Goal: Complete application form

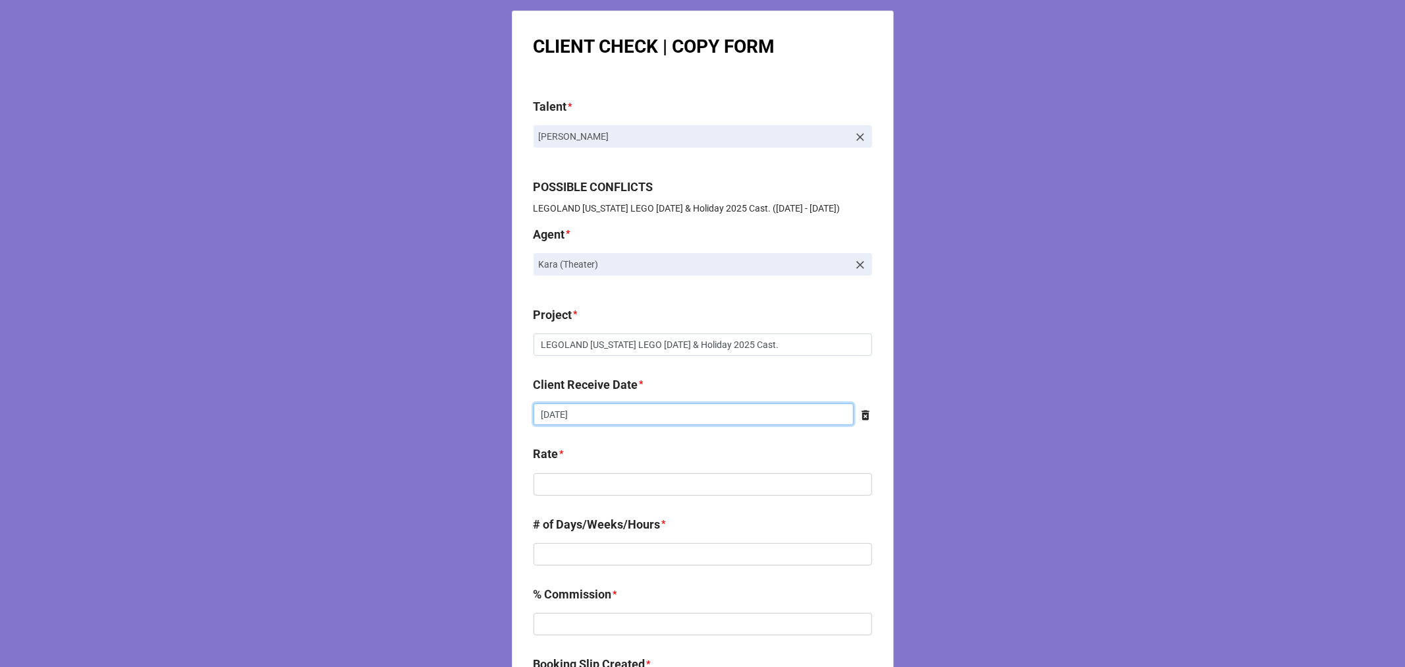
click at [675, 418] on input "[DATE]" at bounding box center [694, 414] width 320 height 22
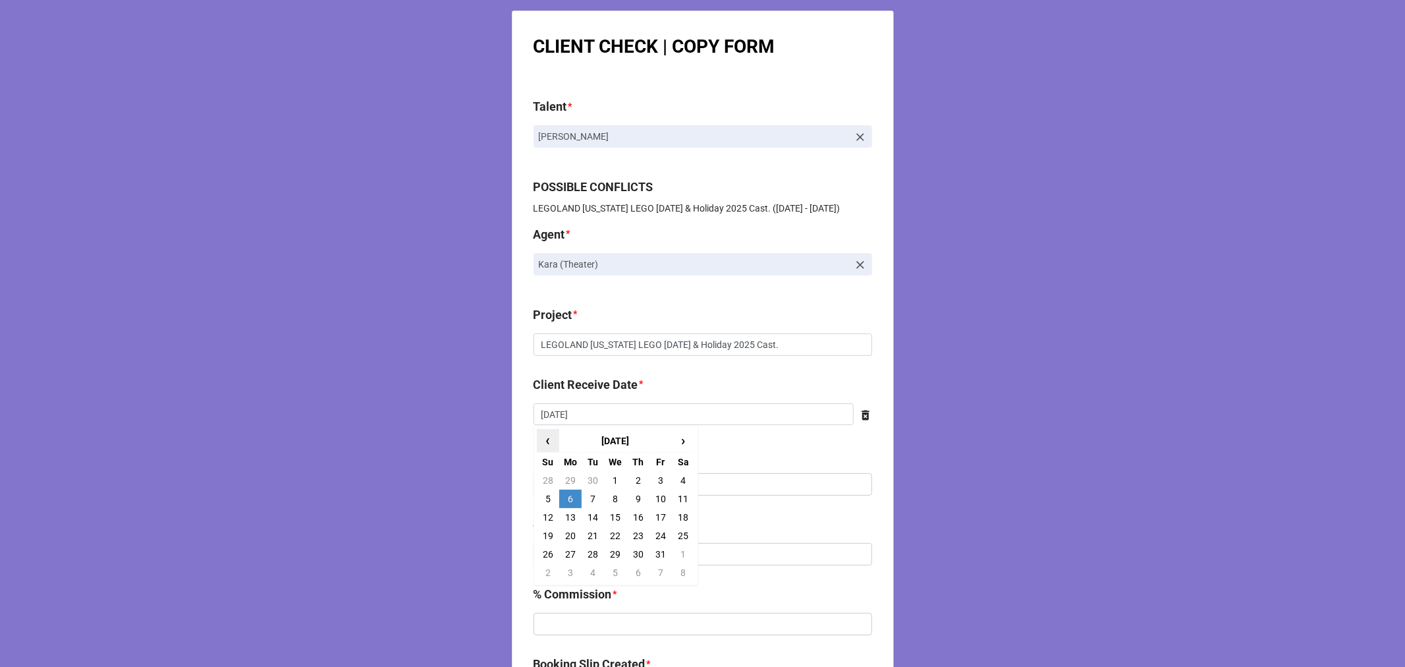
drag, startPoint x: 547, startPoint y: 439, endPoint x: 557, endPoint y: 439, distance: 9.9
click at [547, 438] on span "‹" at bounding box center [547, 440] width 21 height 22
click at [566, 537] on td "22" at bounding box center [570, 535] width 22 height 18
type input "[DATE]"
click at [561, 477] on input "text" at bounding box center [703, 484] width 339 height 22
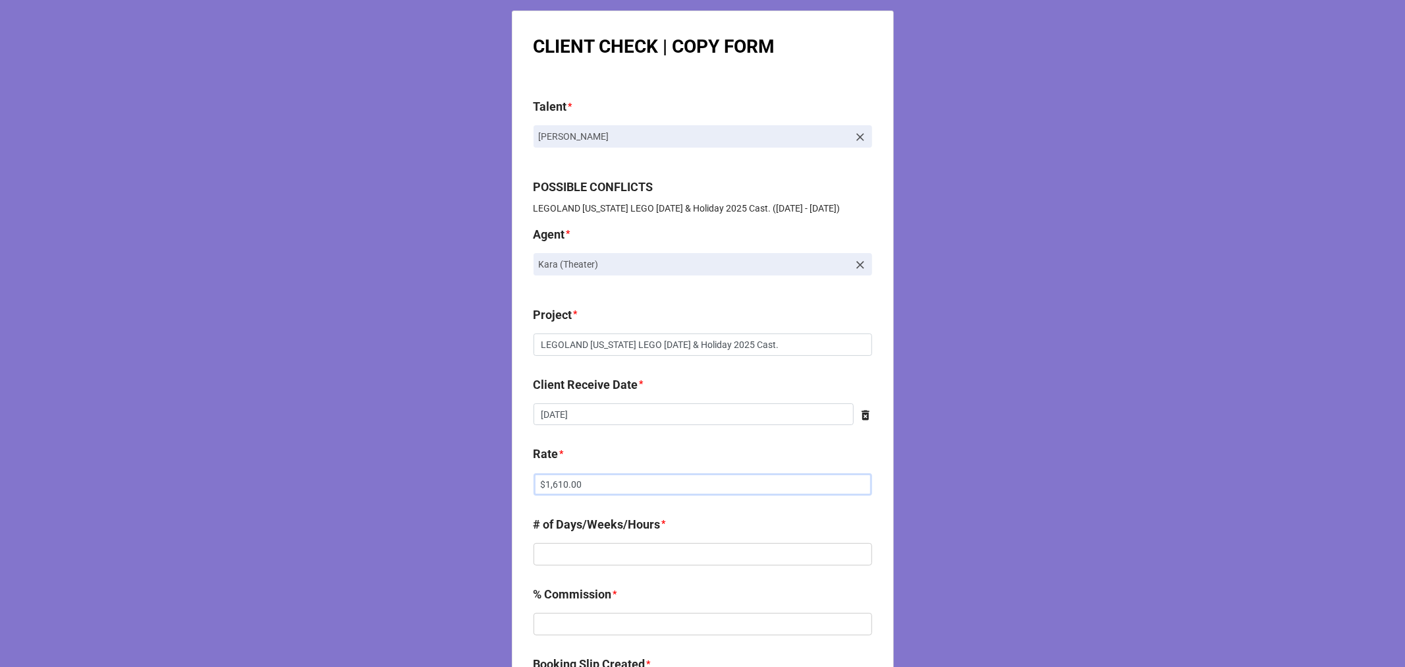
type input "$1,610.00"
type input "1"
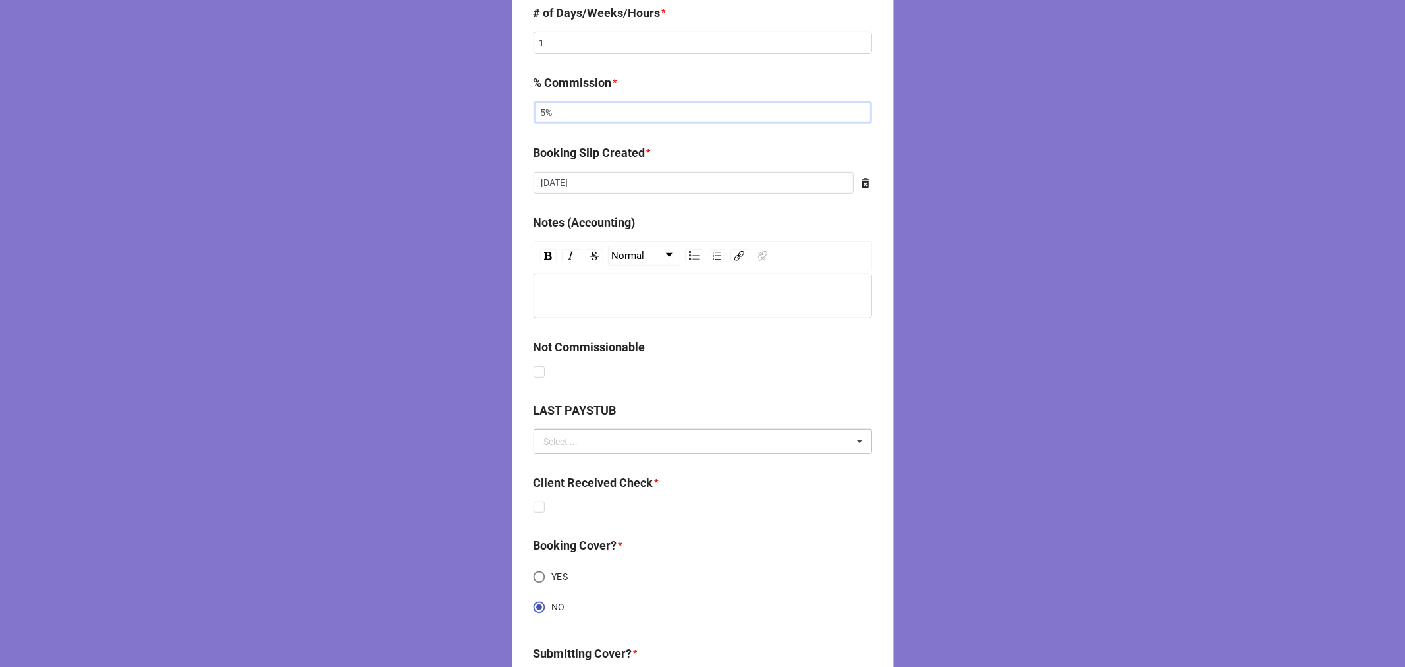
scroll to position [512, 0]
type input "5%"
click at [534, 501] on label at bounding box center [539, 501] width 11 height 0
checkbox input "true"
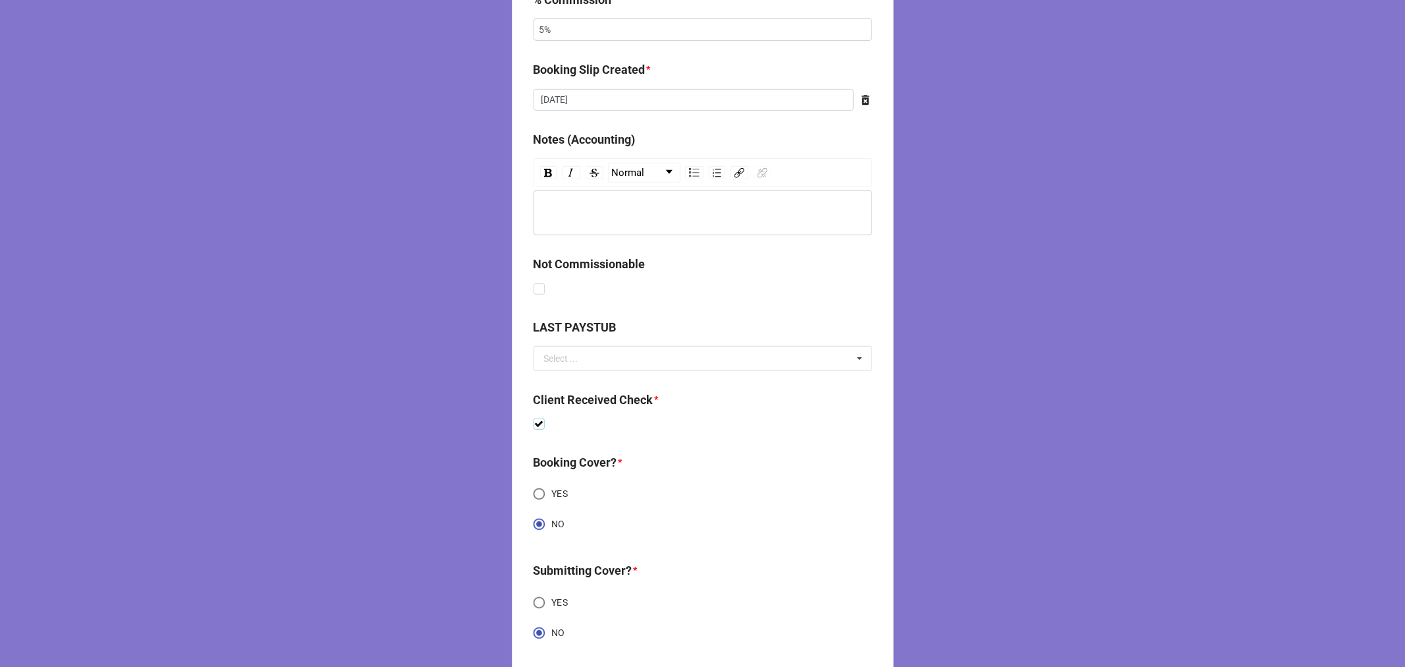
scroll to position [676, 0]
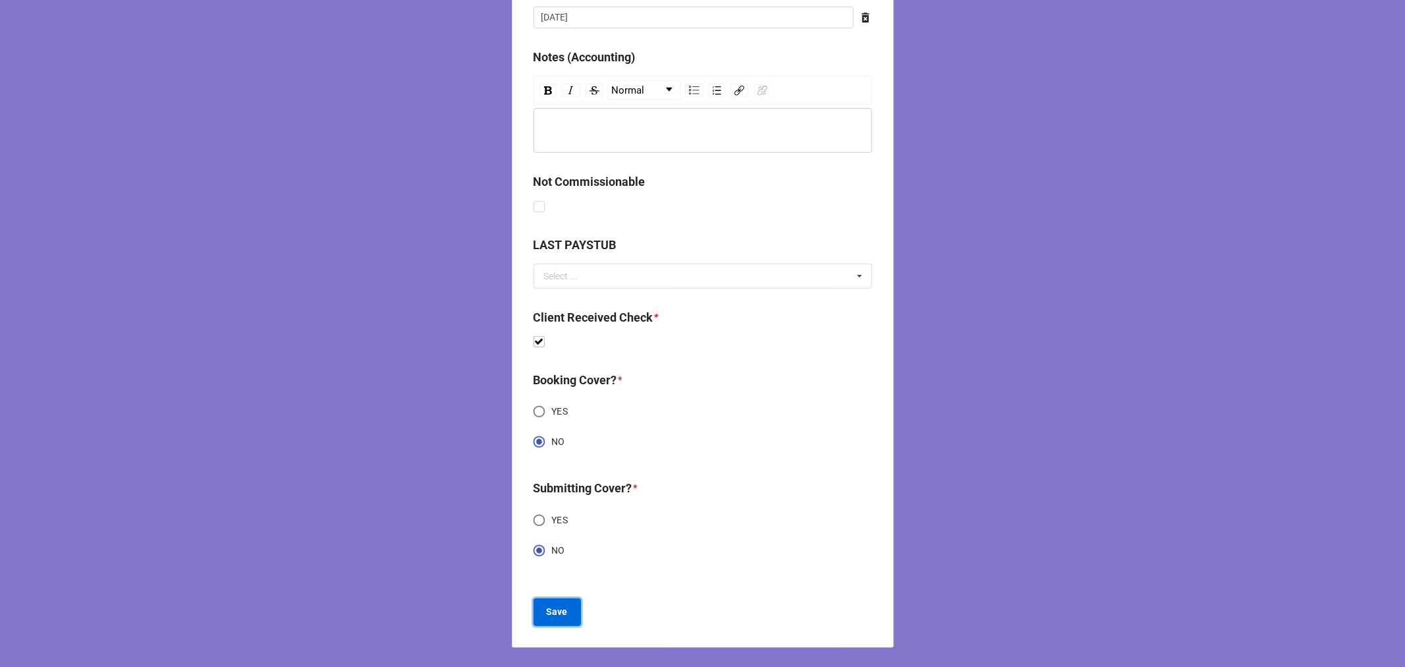
click at [562, 614] on b "Save" at bounding box center [557, 612] width 21 height 14
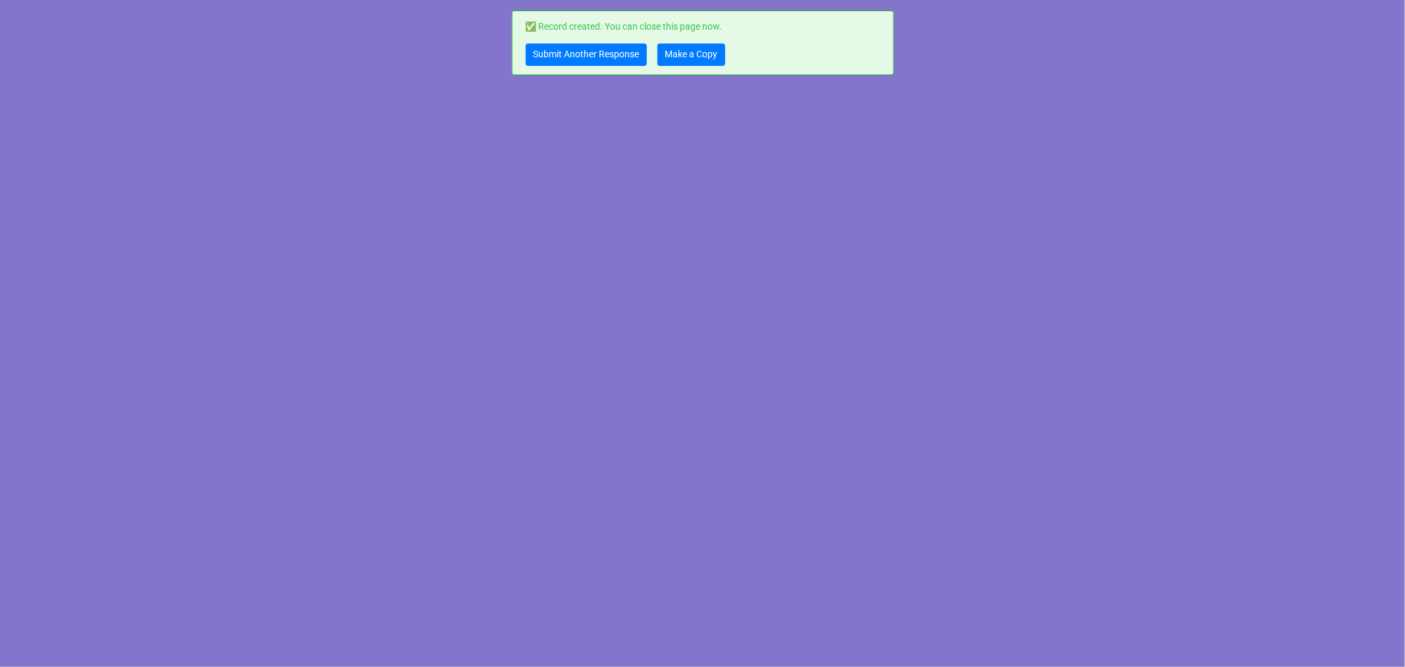
scroll to position [0, 0]
